Goal: Transaction & Acquisition: Purchase product/service

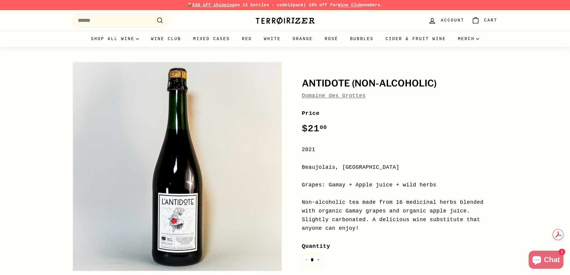
click at [330, 85] on h1 "Antidote (Non-Alcoholic)" at bounding box center [400, 83] width 196 height 10
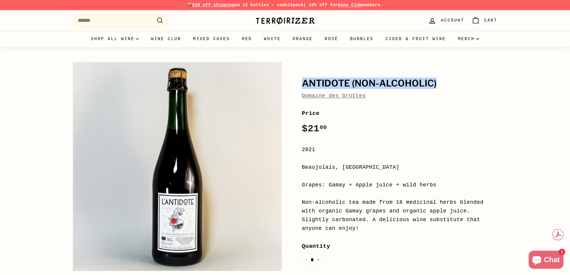
click at [330, 85] on h1 "Antidote (Non-Alcoholic)" at bounding box center [400, 83] width 196 height 10
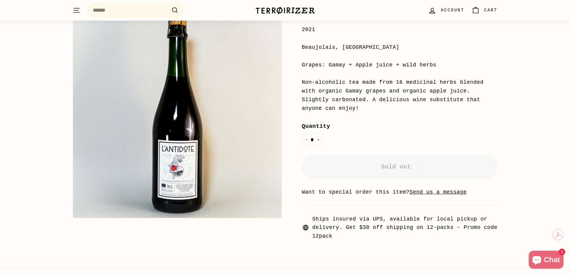
scroll to position [120, 0]
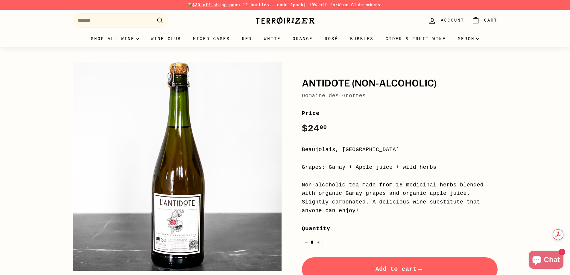
click at [384, 266] on span "Add to cart" at bounding box center [400, 269] width 49 height 7
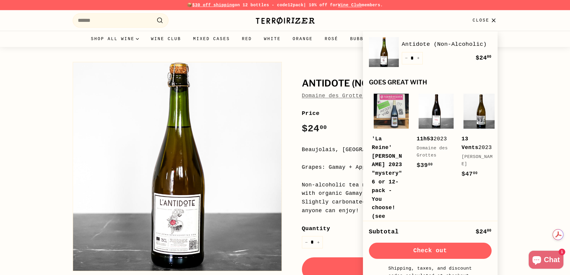
click at [425, 256] on button "Check out" at bounding box center [430, 251] width 123 height 16
